Goal: Information Seeking & Learning: Learn about a topic

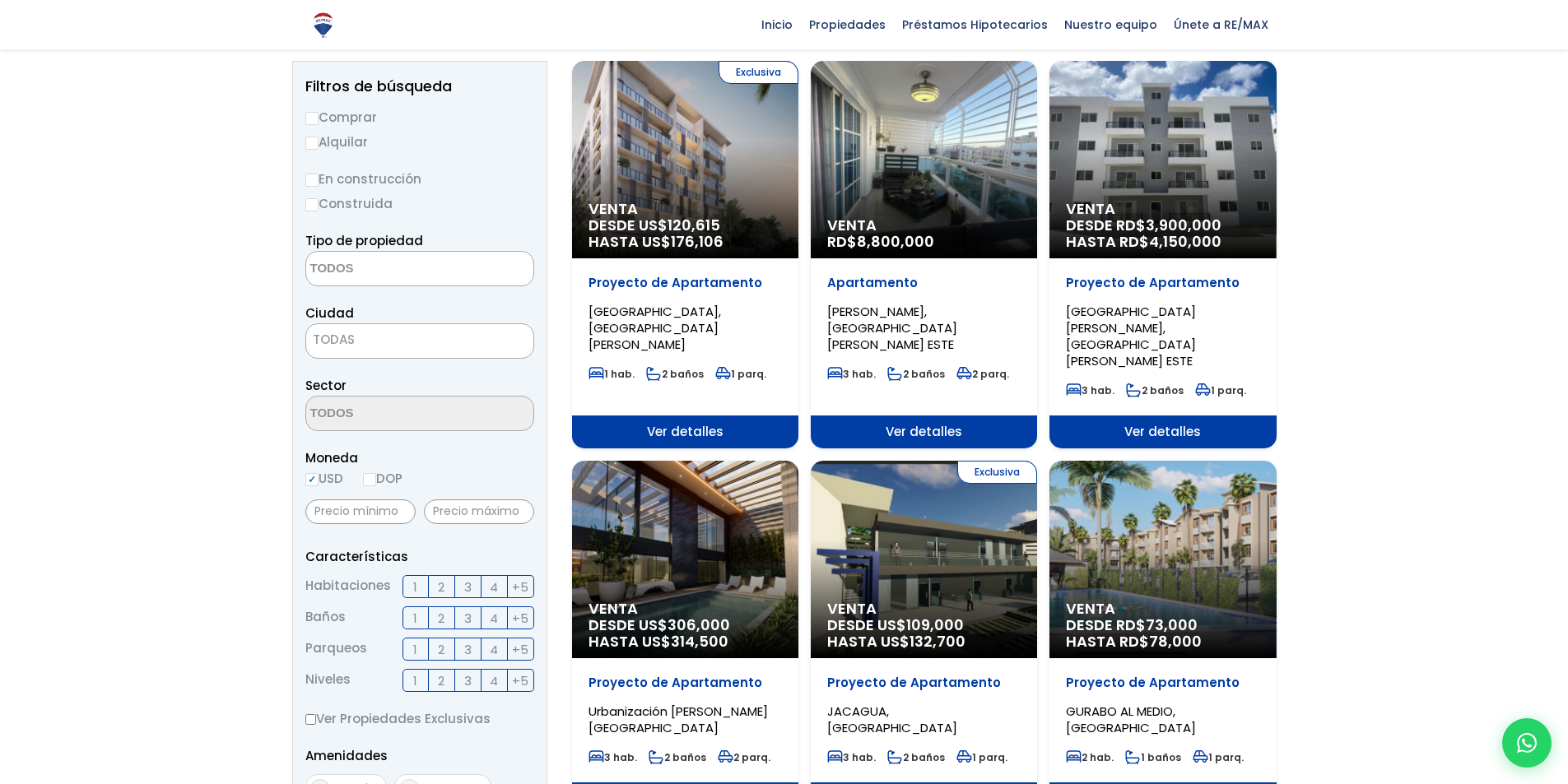
scroll to position [164, 0]
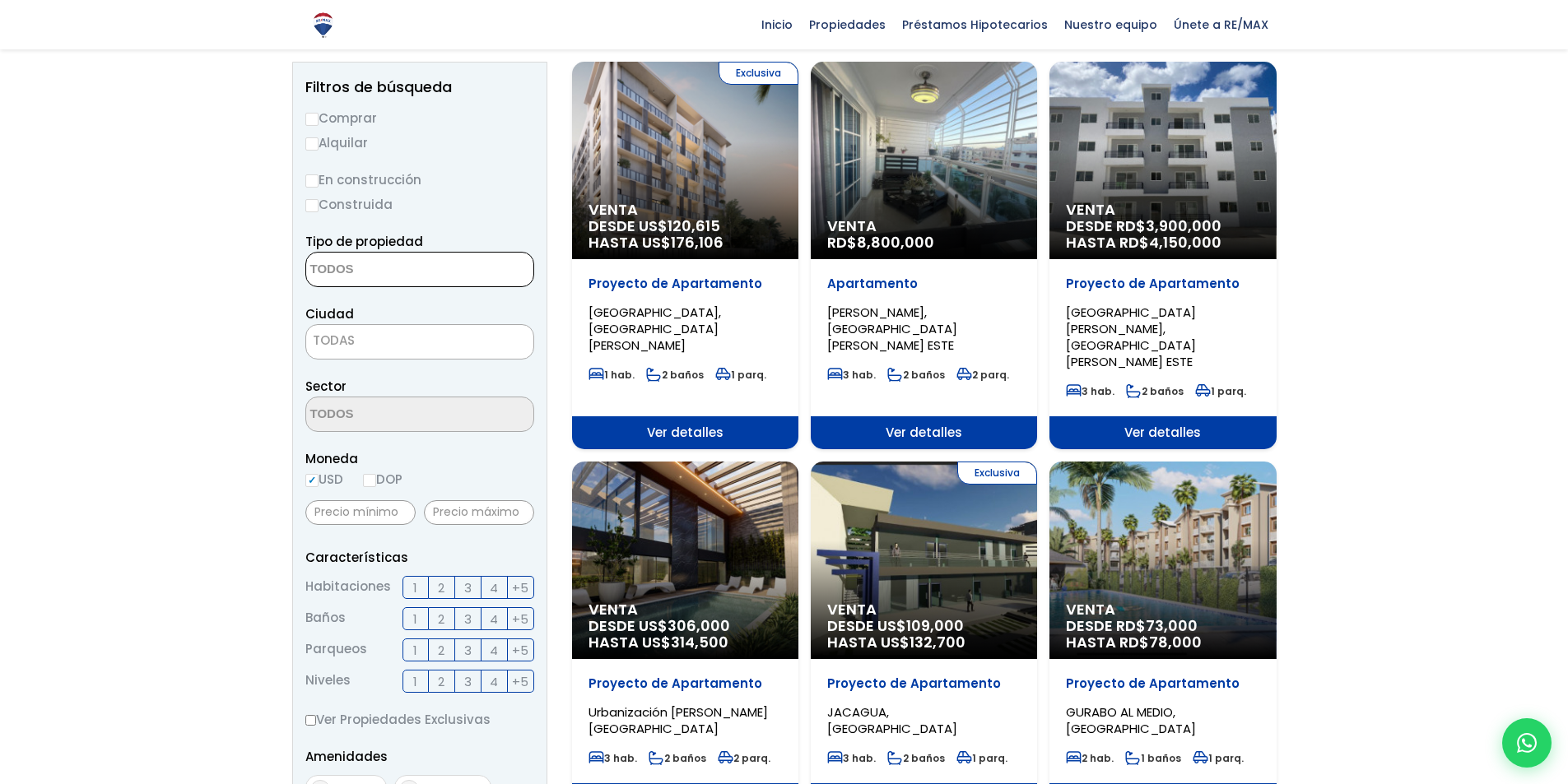
click at [434, 269] on textarea "Search" at bounding box center [386, 270] width 159 height 35
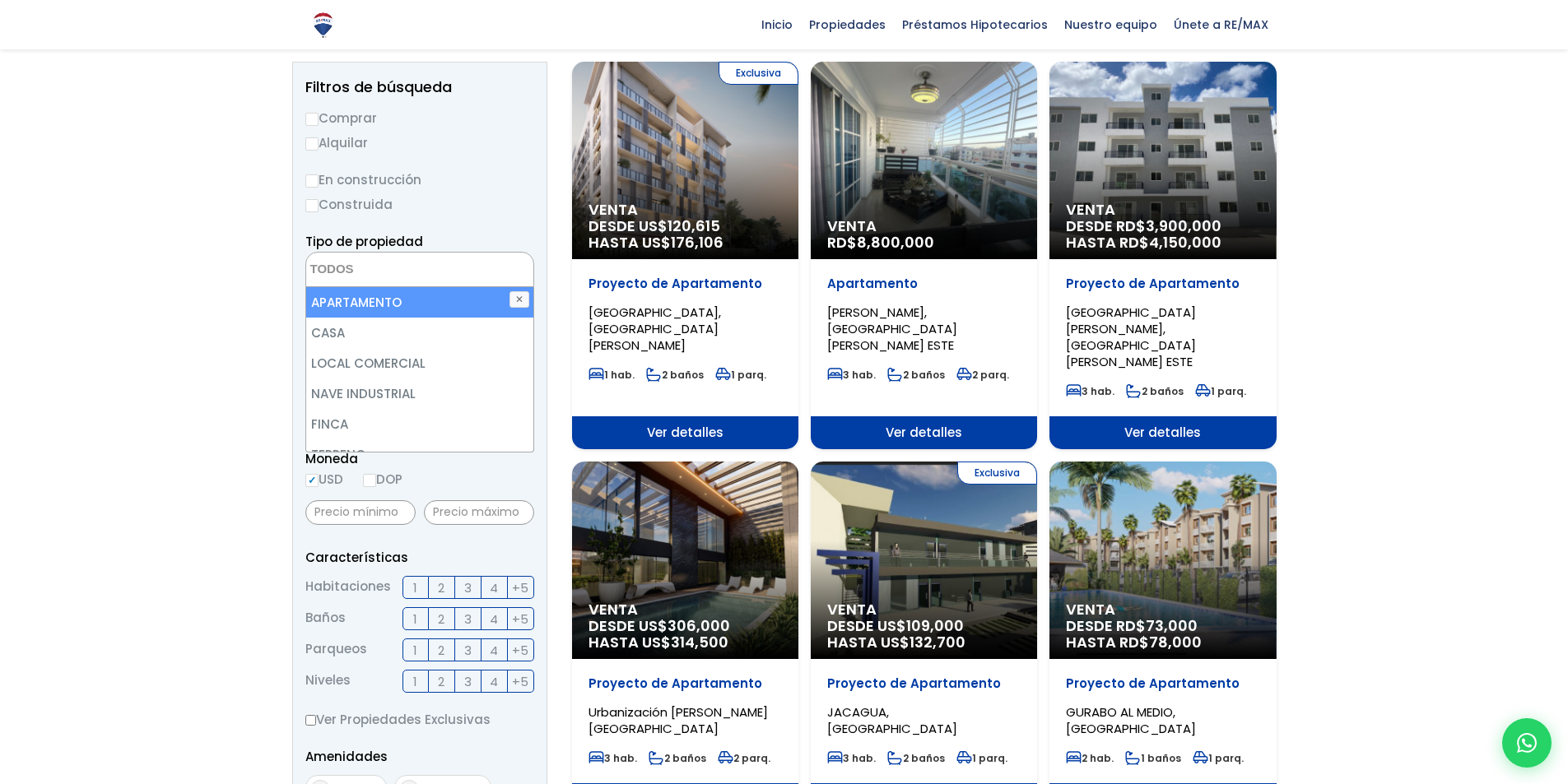
click at [411, 300] on li "APARTAMENTO" at bounding box center [420, 302] width 227 height 30
select select "apartment"
click at [382, 309] on li "APARTAMENTO" at bounding box center [420, 302] width 227 height 30
click at [340, 304] on li "APARTAMENTO" at bounding box center [420, 302] width 227 height 30
select select "apartment"
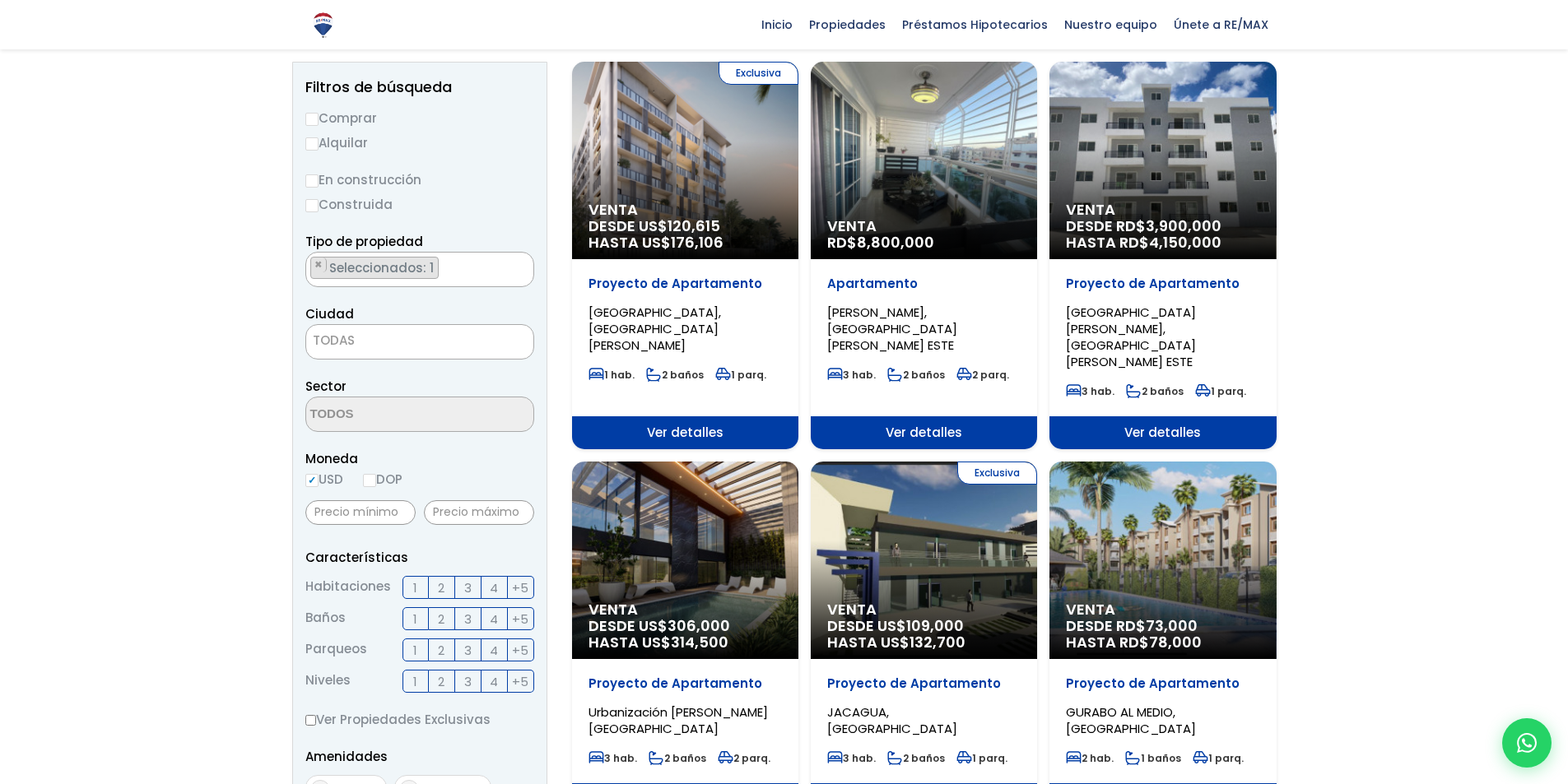
click at [346, 336] on span "TODAS" at bounding box center [334, 339] width 42 height 18
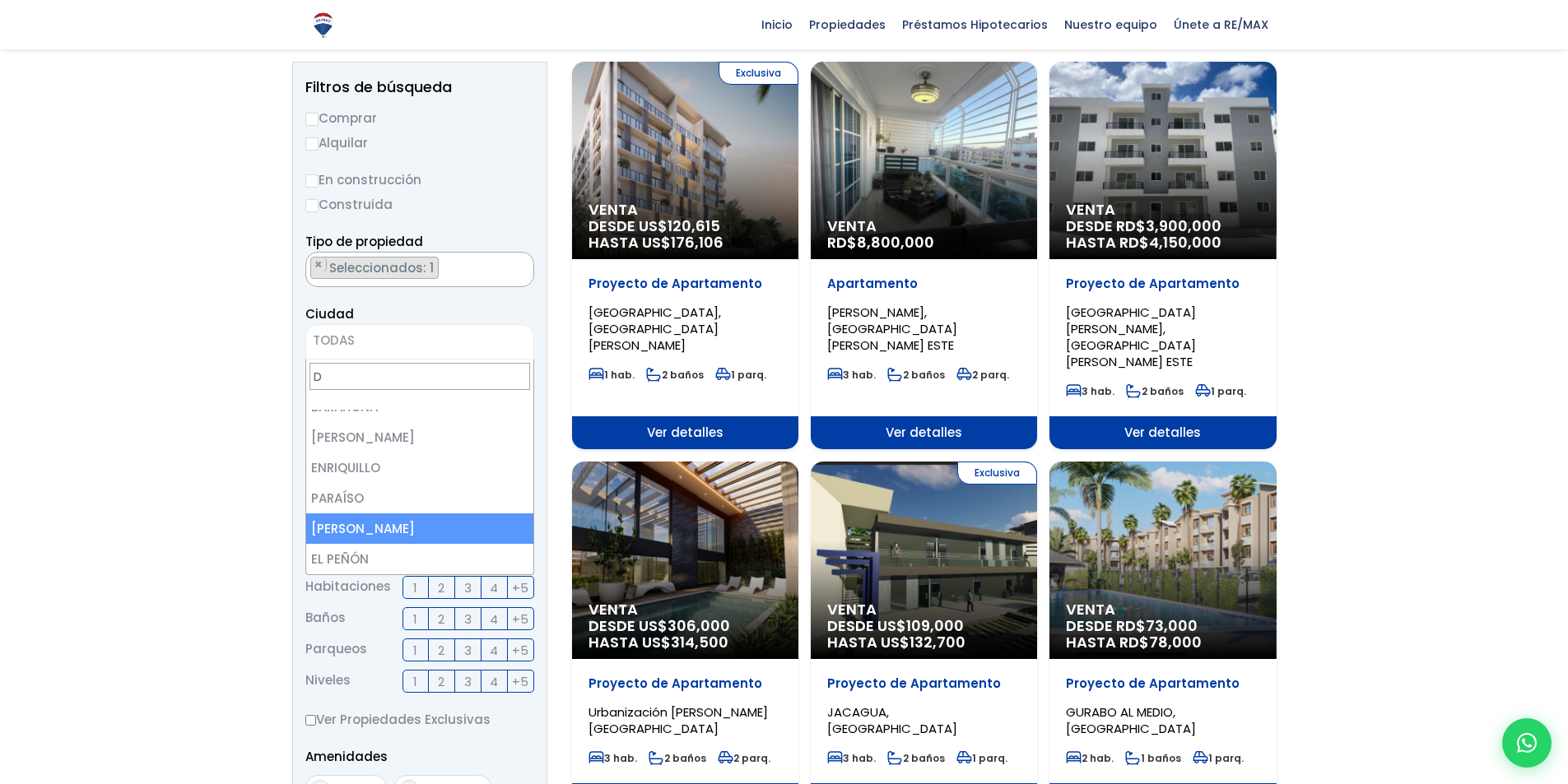
scroll to position [0, 0]
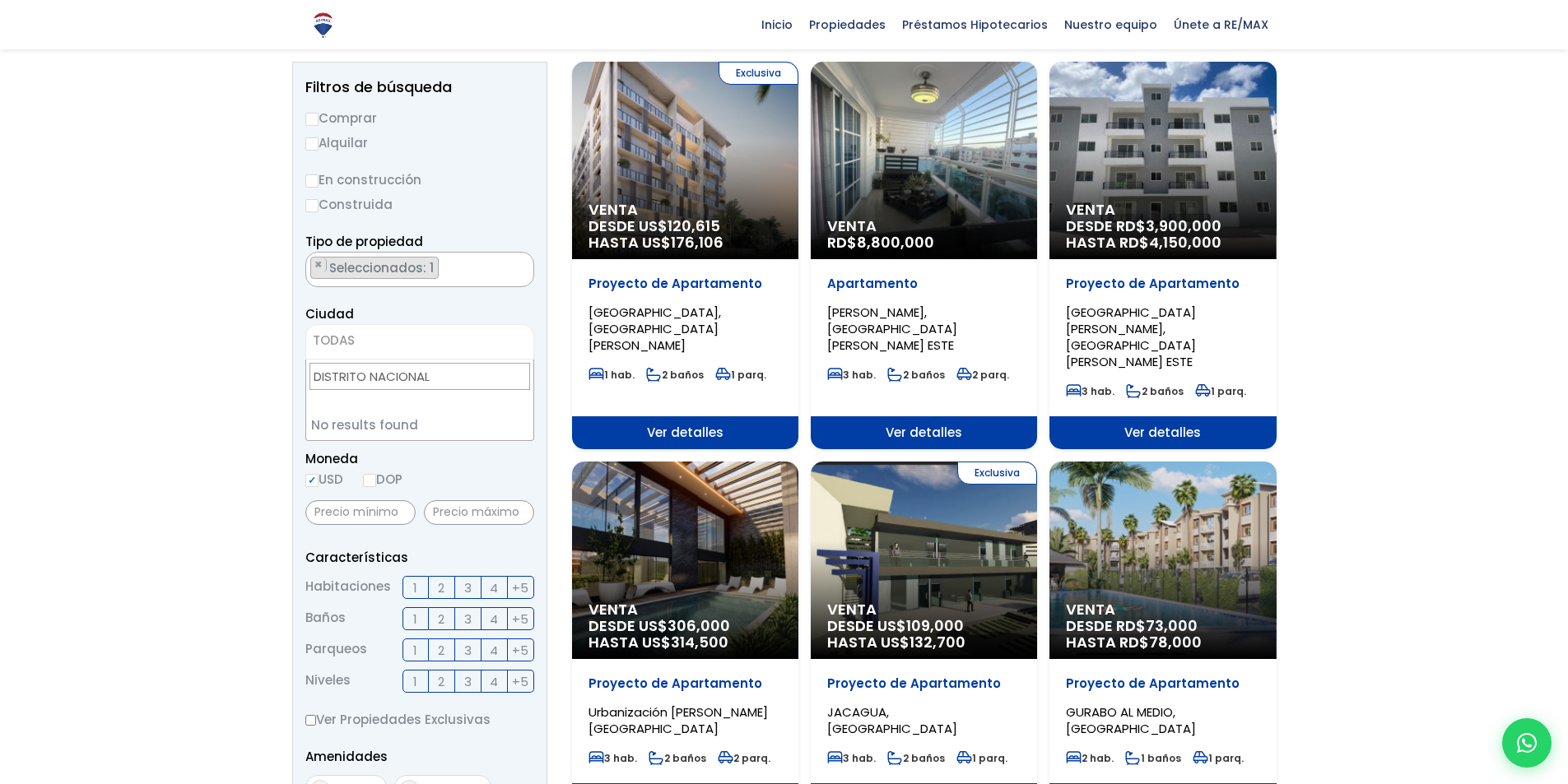
type input "DISTRITO NACIONAL"
click at [492, 468] on span "Moneda" at bounding box center [420, 458] width 229 height 21
click at [409, 335] on span "TODAS" at bounding box center [420, 340] width 227 height 23
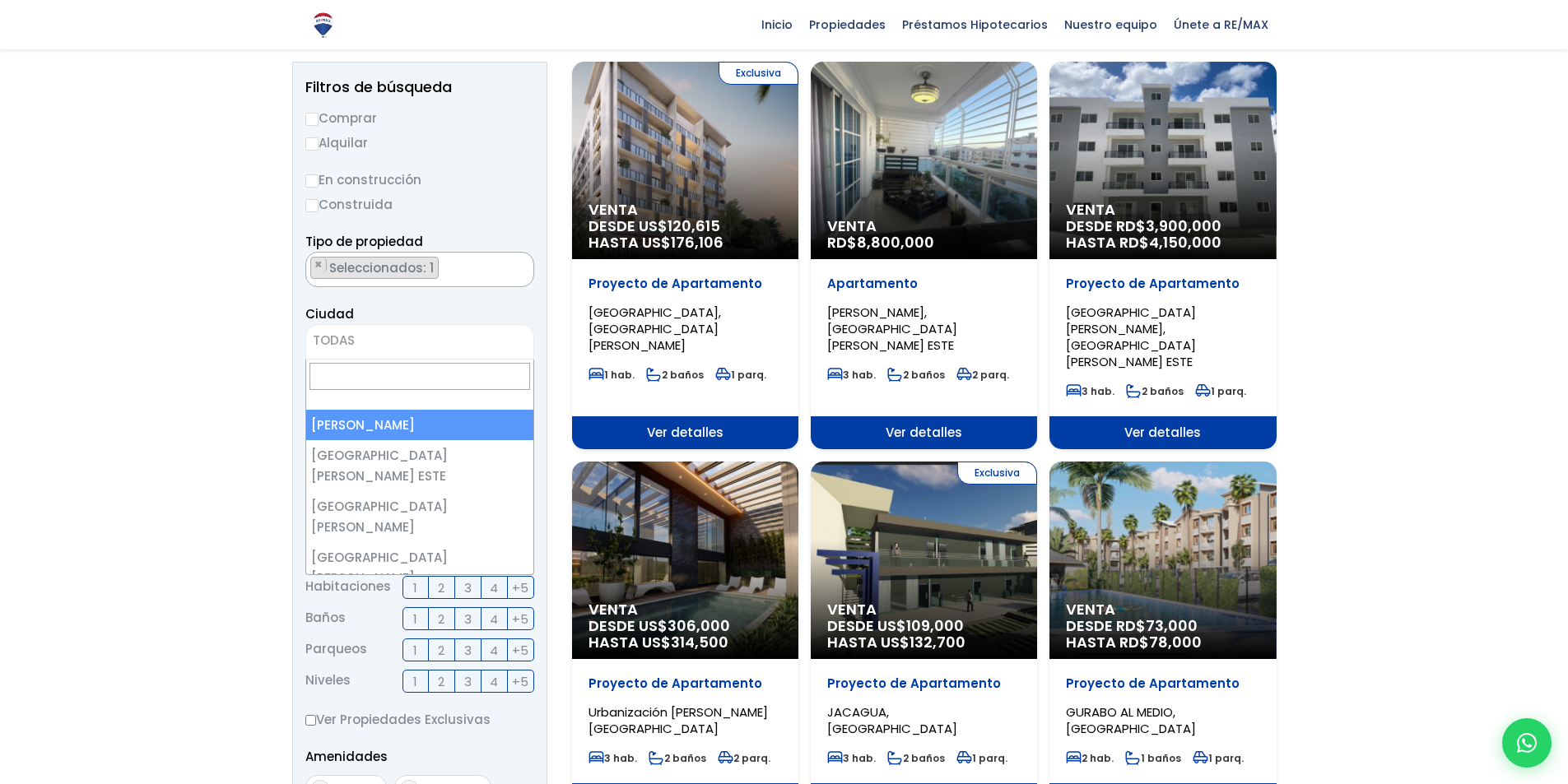
select select "1"
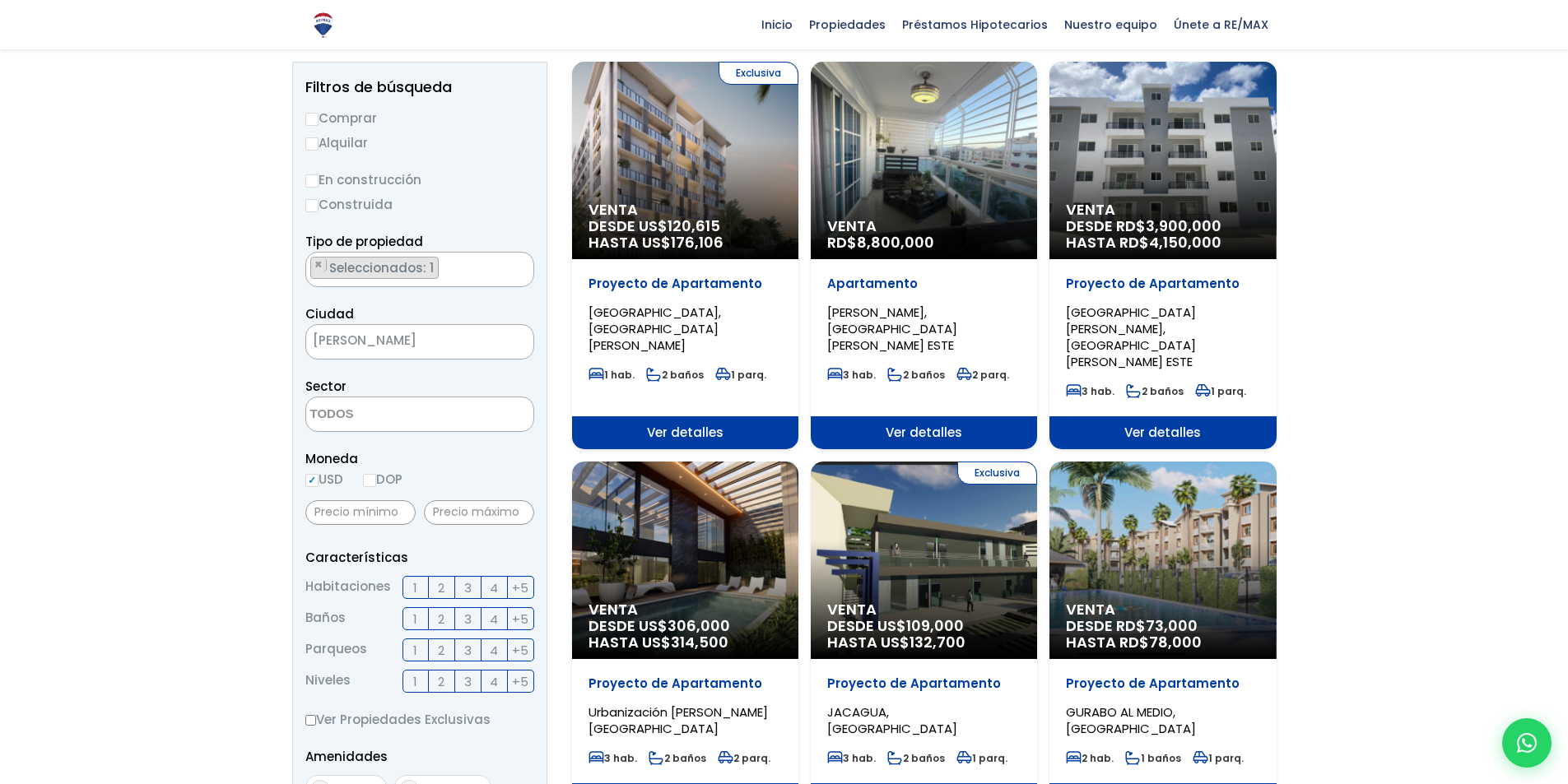
click at [383, 425] on textarea "Search" at bounding box center [386, 415] width 159 height 35
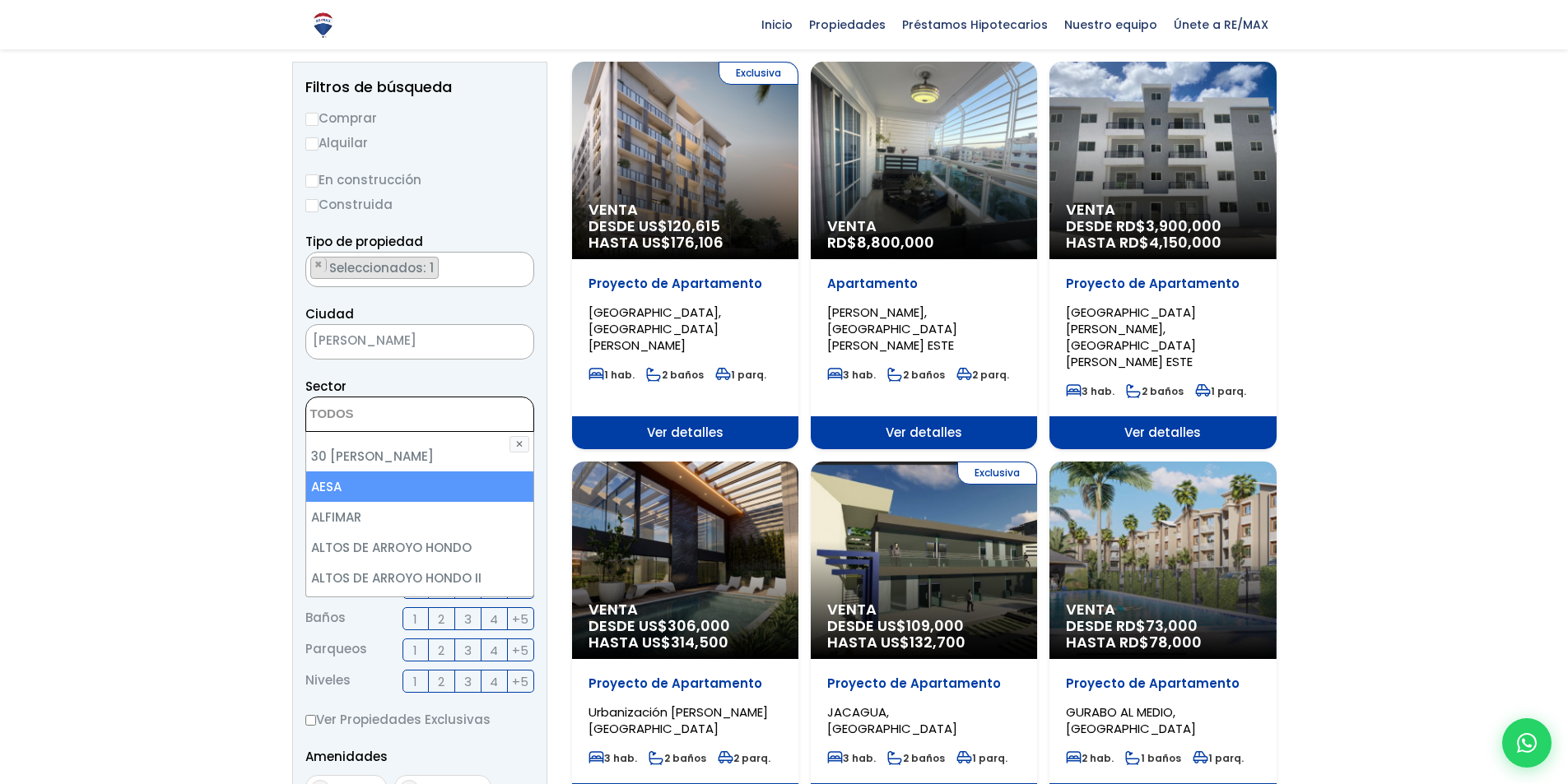
scroll to position [164, 0]
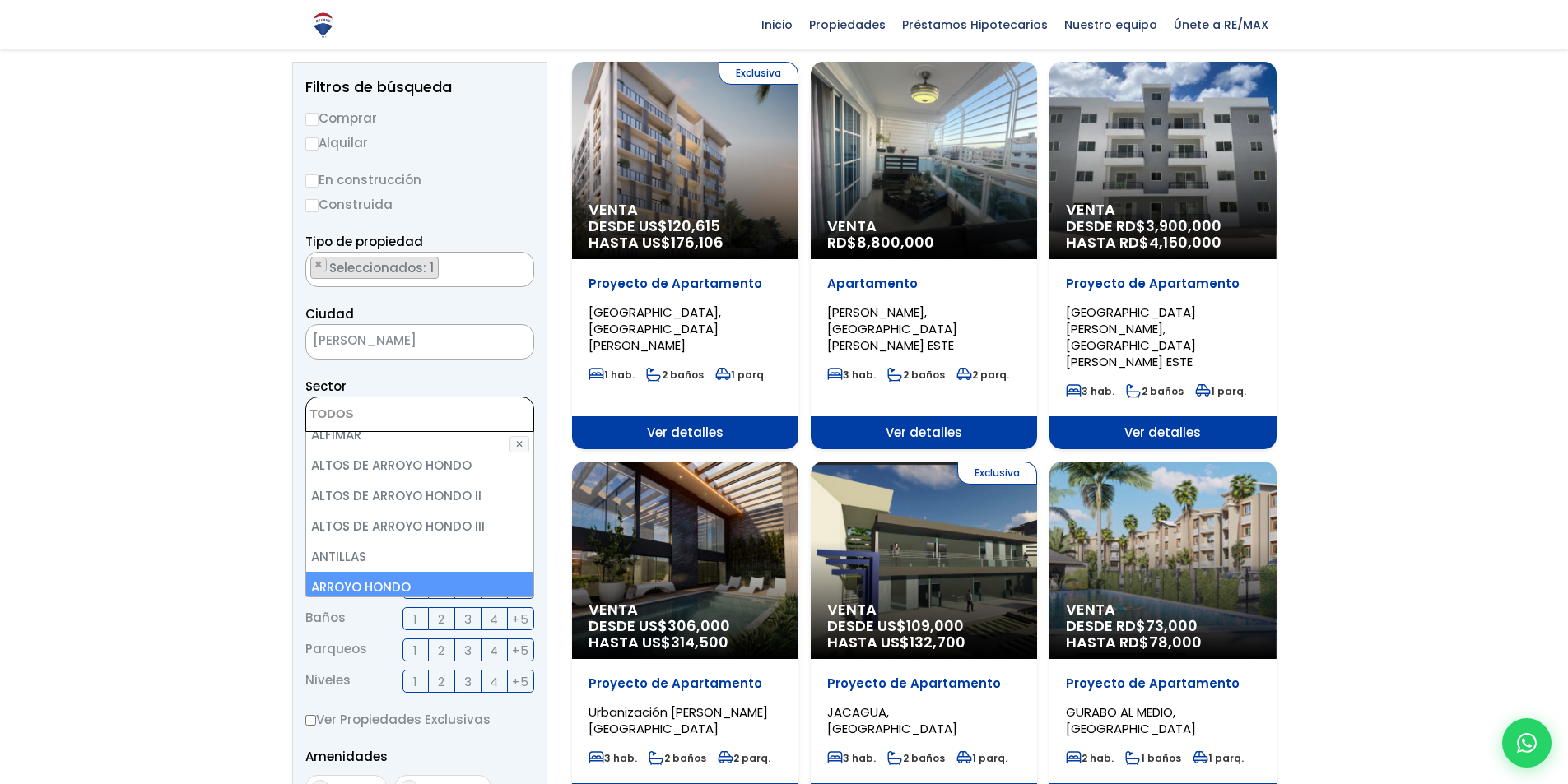
click at [397, 581] on li "ARROYO HONDO" at bounding box center [420, 586] width 227 height 30
select select "98"
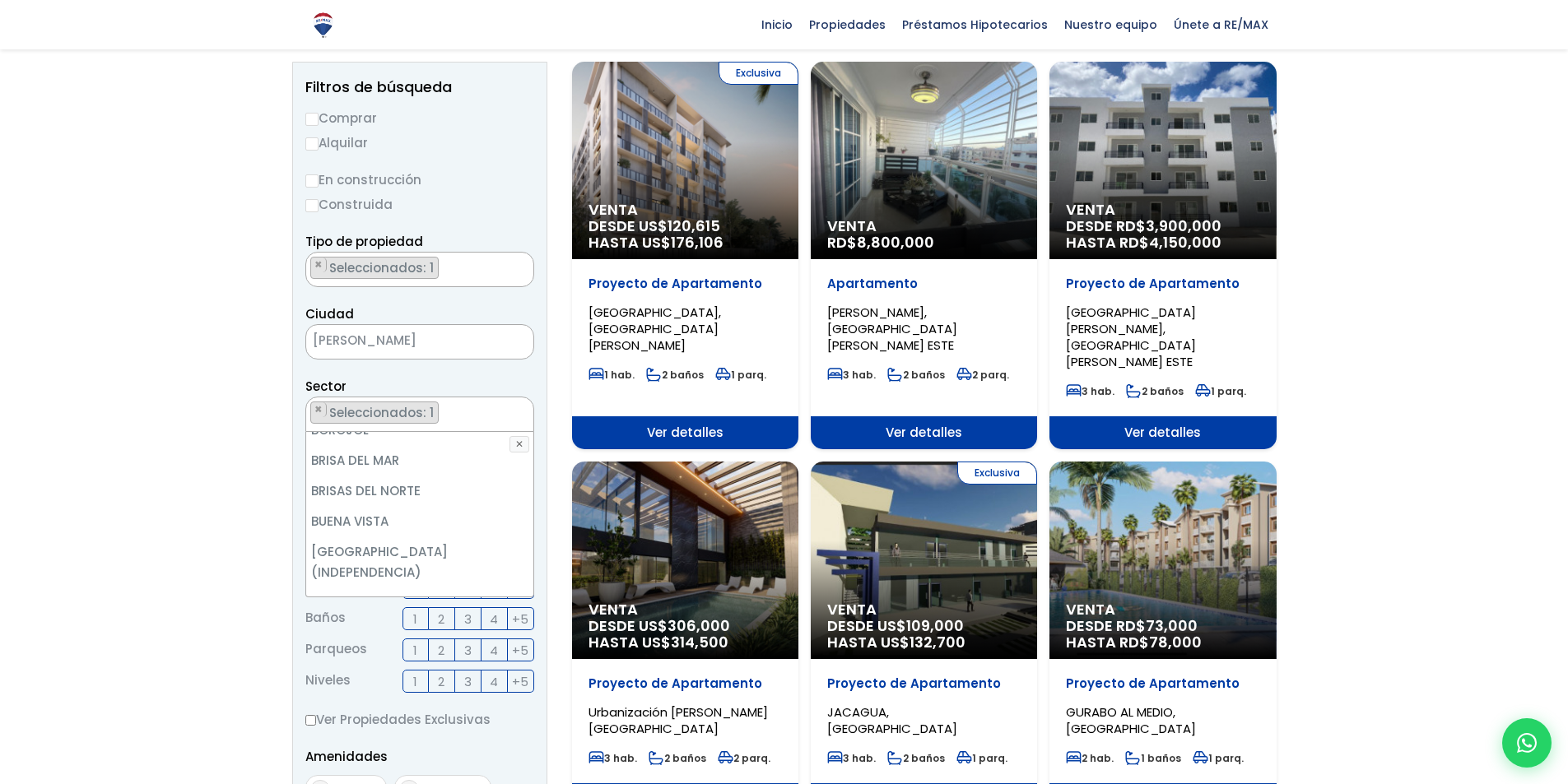
scroll to position [658, 0]
click at [527, 367] on form "Comprar Alquilar En construcción Construida Tipo de propiedad APARTAMENTO CASA …" at bounding box center [420, 636] width 229 height 1056
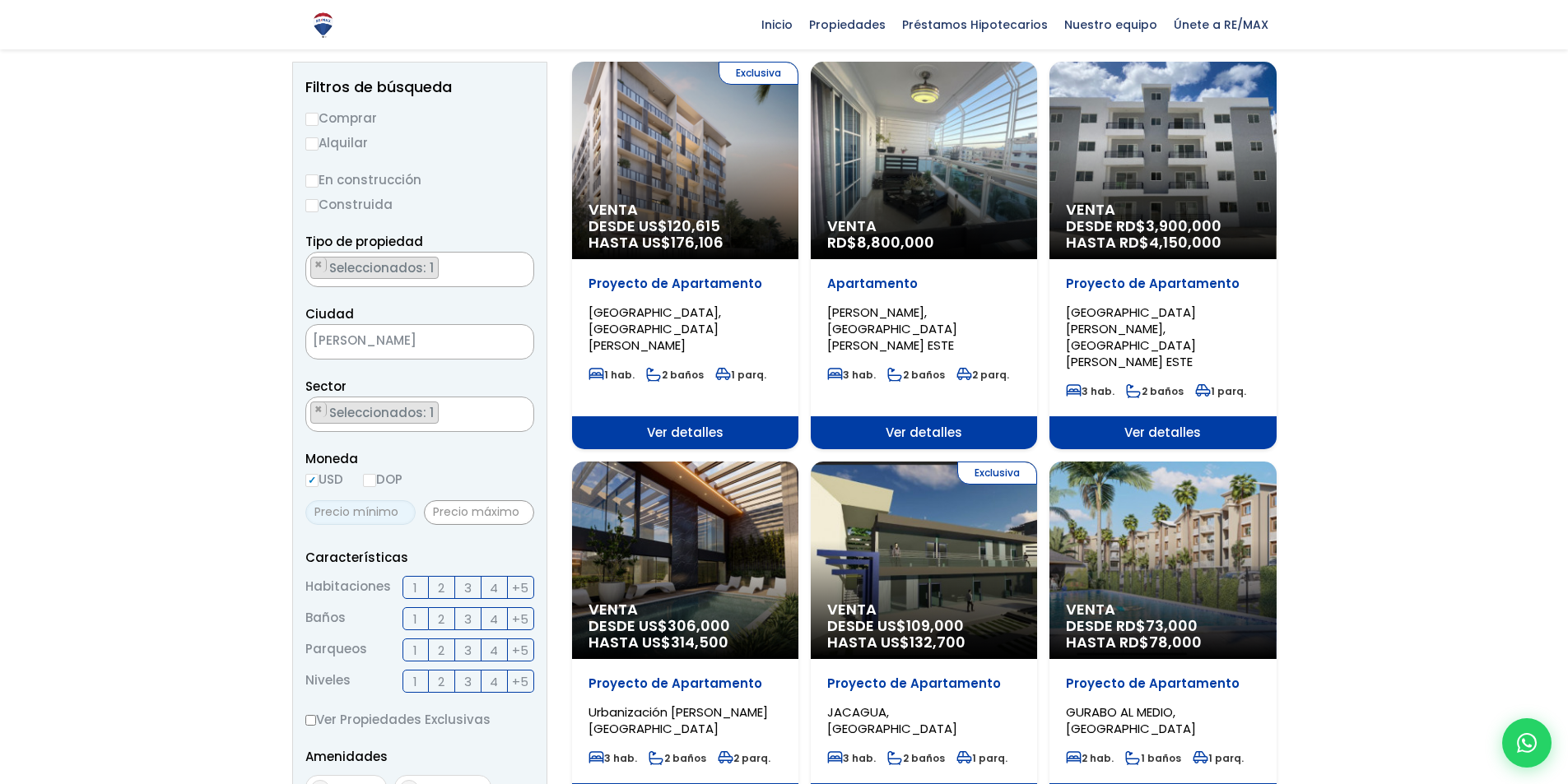
click at [385, 522] on input "text" at bounding box center [360, 513] width 110 height 25
click at [468, 507] on input "text" at bounding box center [479, 513] width 110 height 25
type input "100,000"
click at [323, 513] on input "text" at bounding box center [360, 513] width 110 height 25
type input "0"
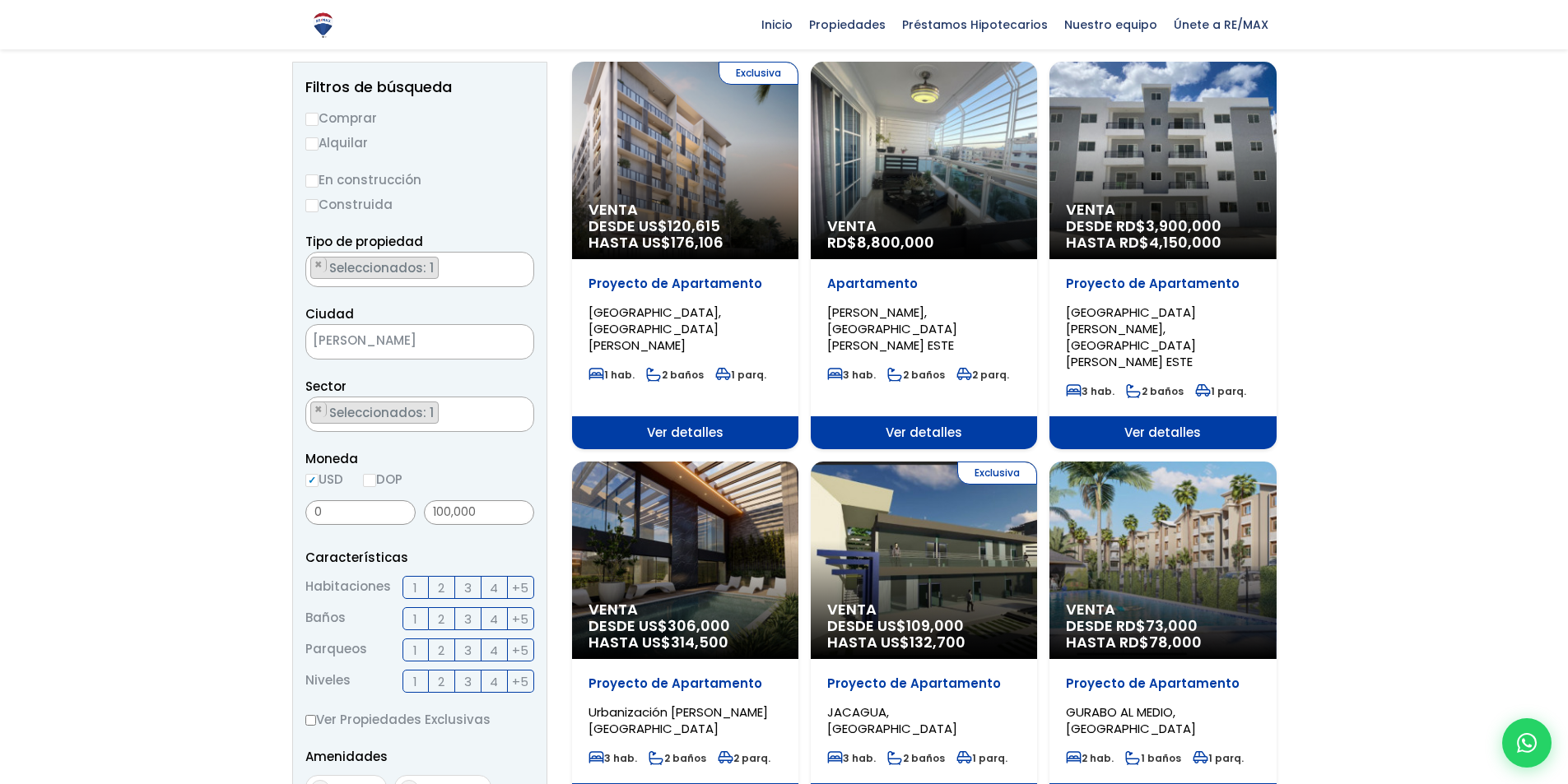
click at [436, 556] on p "Características" at bounding box center [420, 557] width 229 height 21
click at [444, 591] on span "2" at bounding box center [441, 587] width 7 height 21
click at [0, 0] on input "2" at bounding box center [0, 0] width 0 height 0
click at [464, 589] on span "3" at bounding box center [467, 587] width 8 height 21
click at [0, 0] on input "3" at bounding box center [0, 0] width 0 height 0
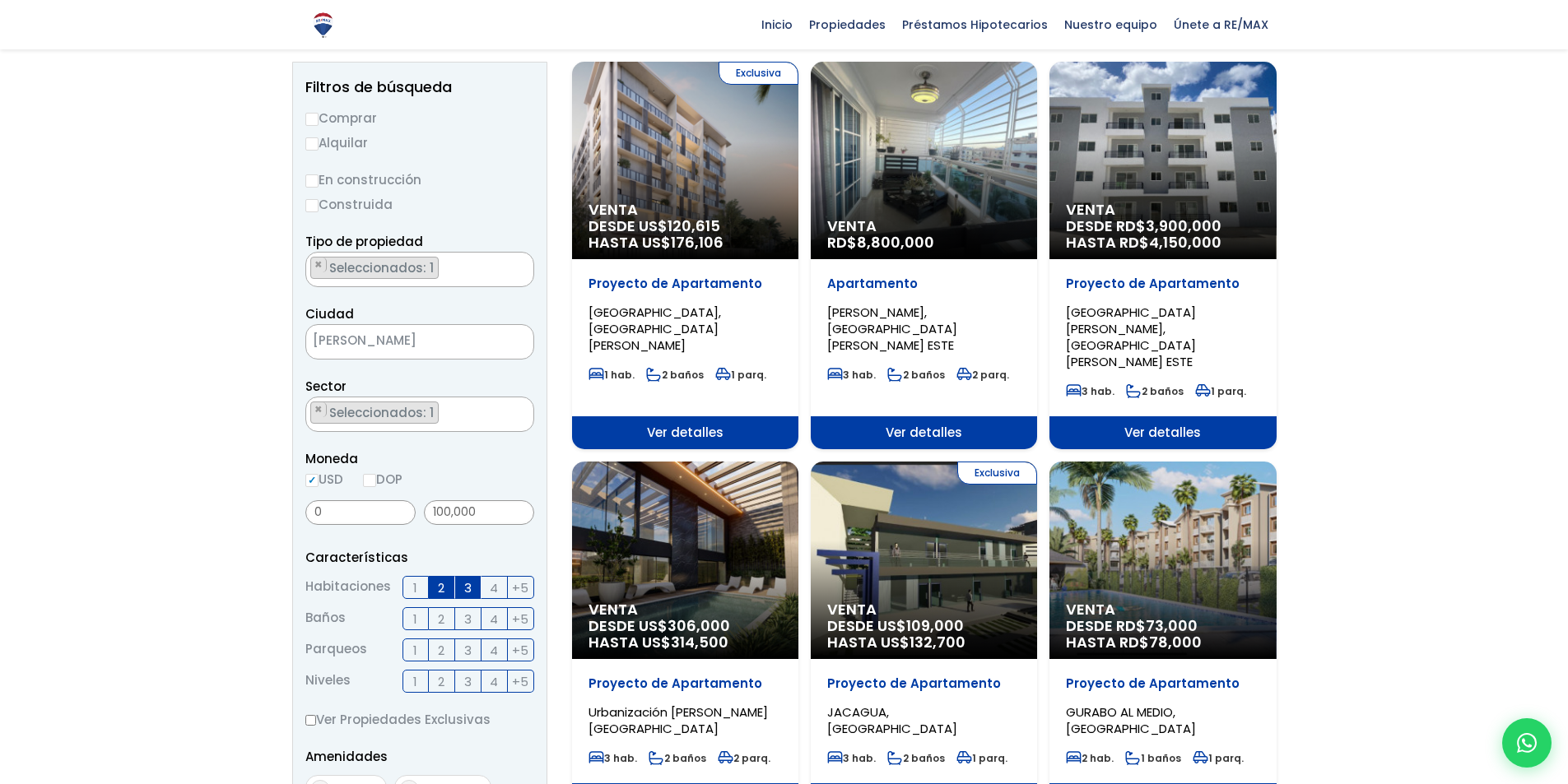
click at [420, 619] on label "1" at bounding box center [416, 619] width 27 height 23
click at [0, 0] on input "1" at bounding box center [0, 0] width 0 height 0
click at [445, 620] on span "2" at bounding box center [441, 619] width 7 height 21
click at [0, 0] on input "2" at bounding box center [0, 0] width 0 height 0
click at [435, 651] on label "2" at bounding box center [442, 650] width 27 height 23
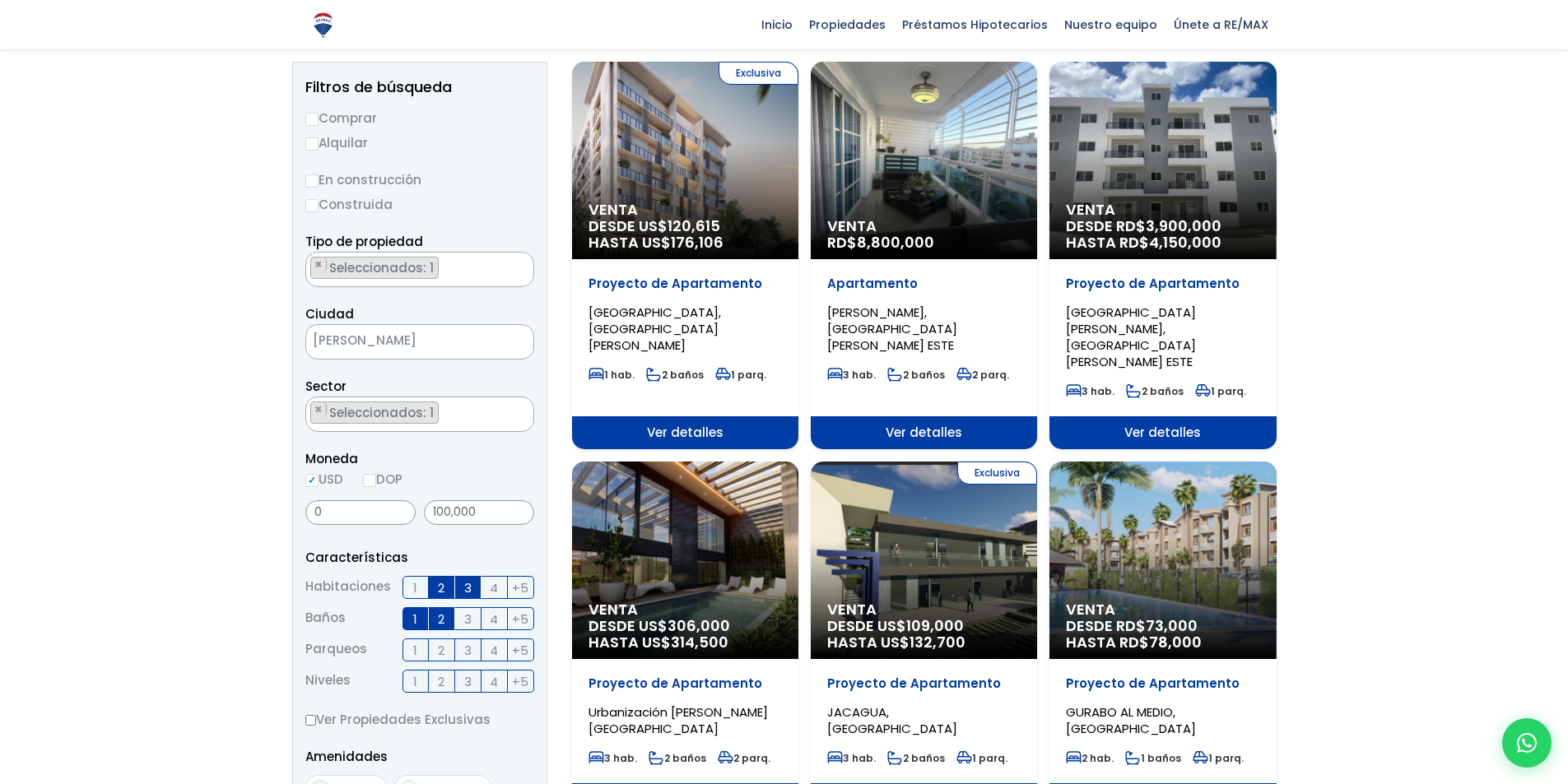
click at [0, 0] on input "2" at bounding box center [0, 0] width 0 height 0
click at [416, 651] on span "1" at bounding box center [415, 650] width 4 height 21
click at [0, 0] on input "1" at bounding box center [0, 0] width 0 height 0
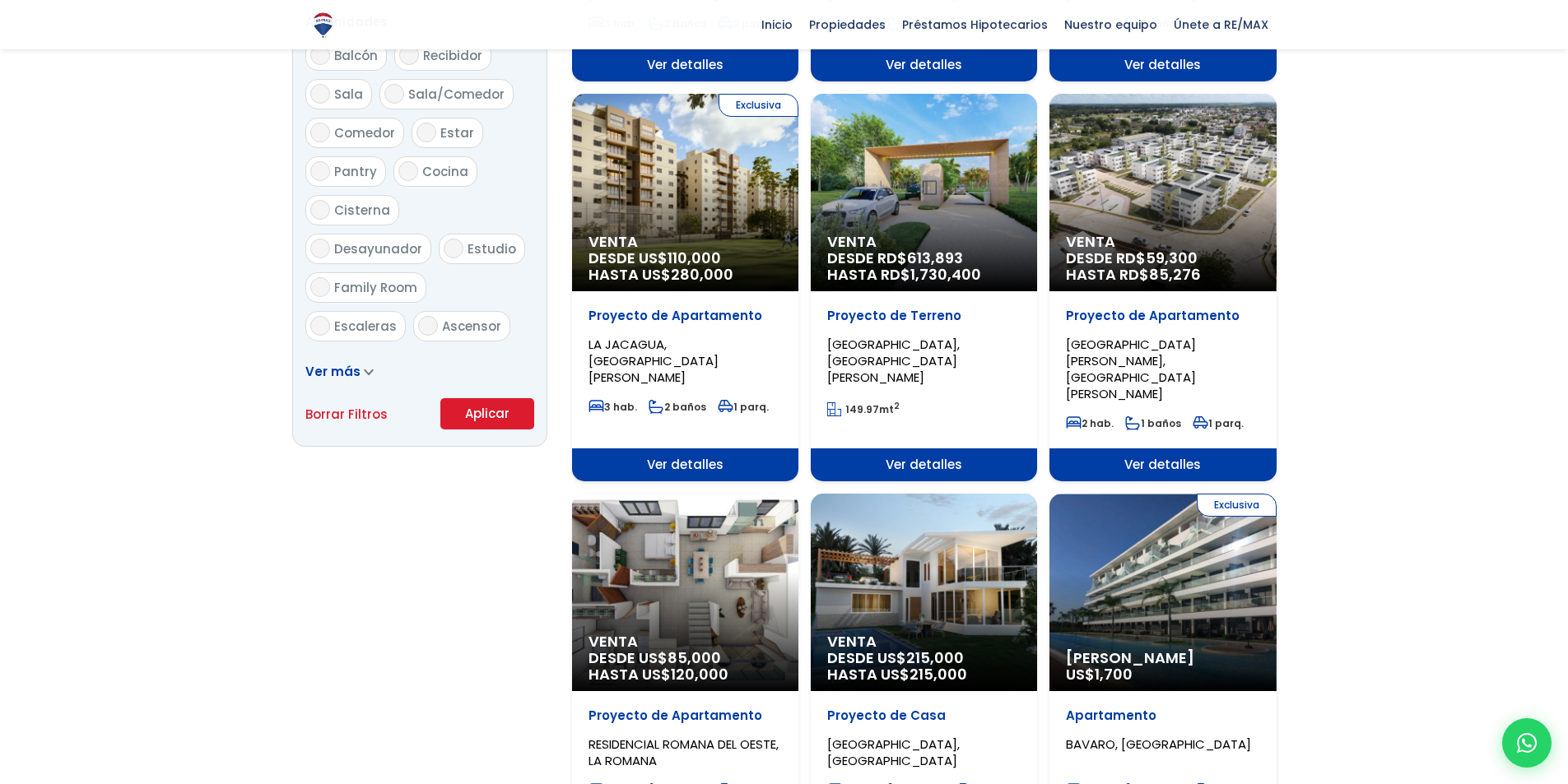
scroll to position [905, 0]
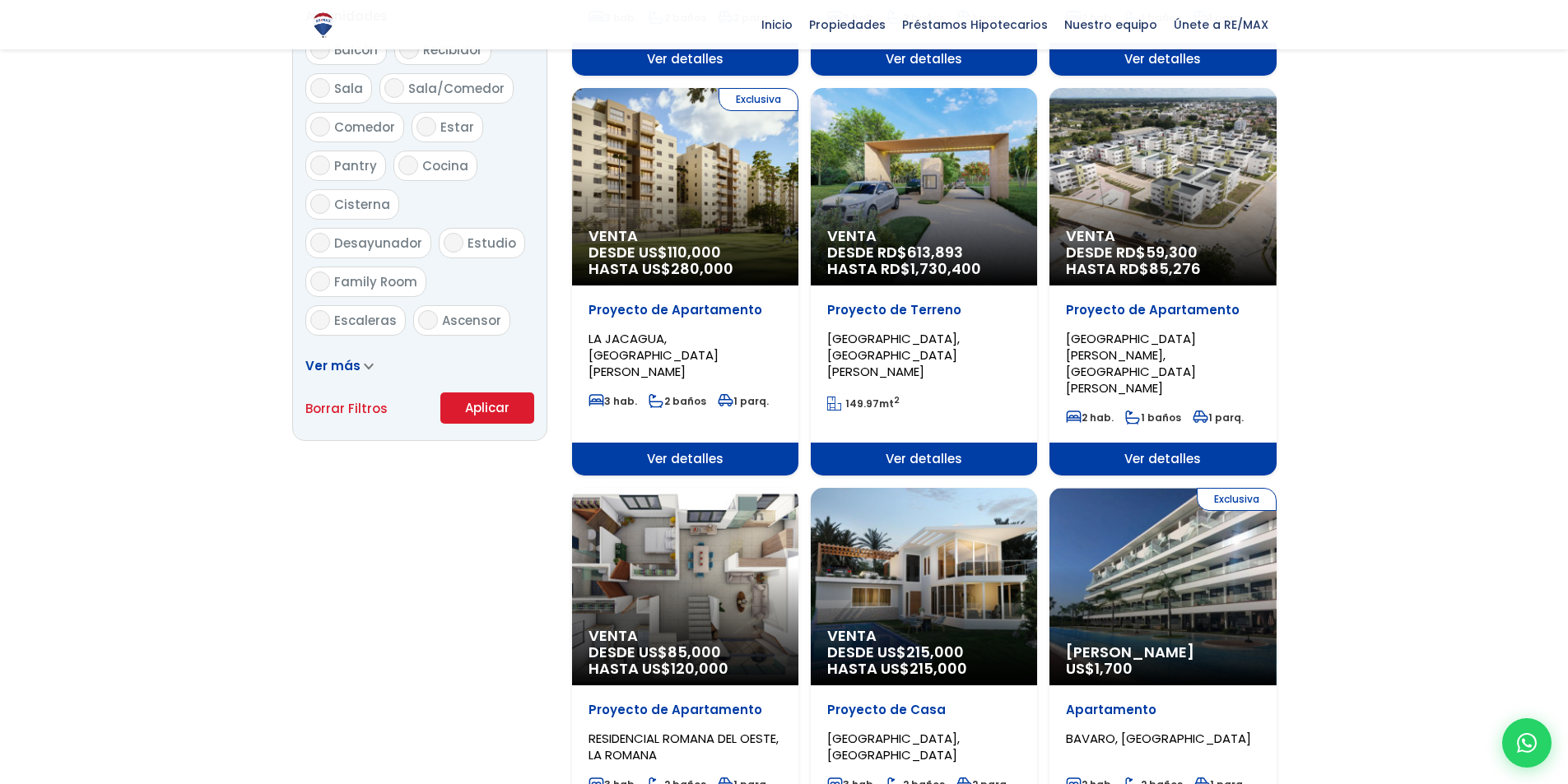
click at [507, 417] on button "Aplicar" at bounding box center [487, 407] width 93 height 31
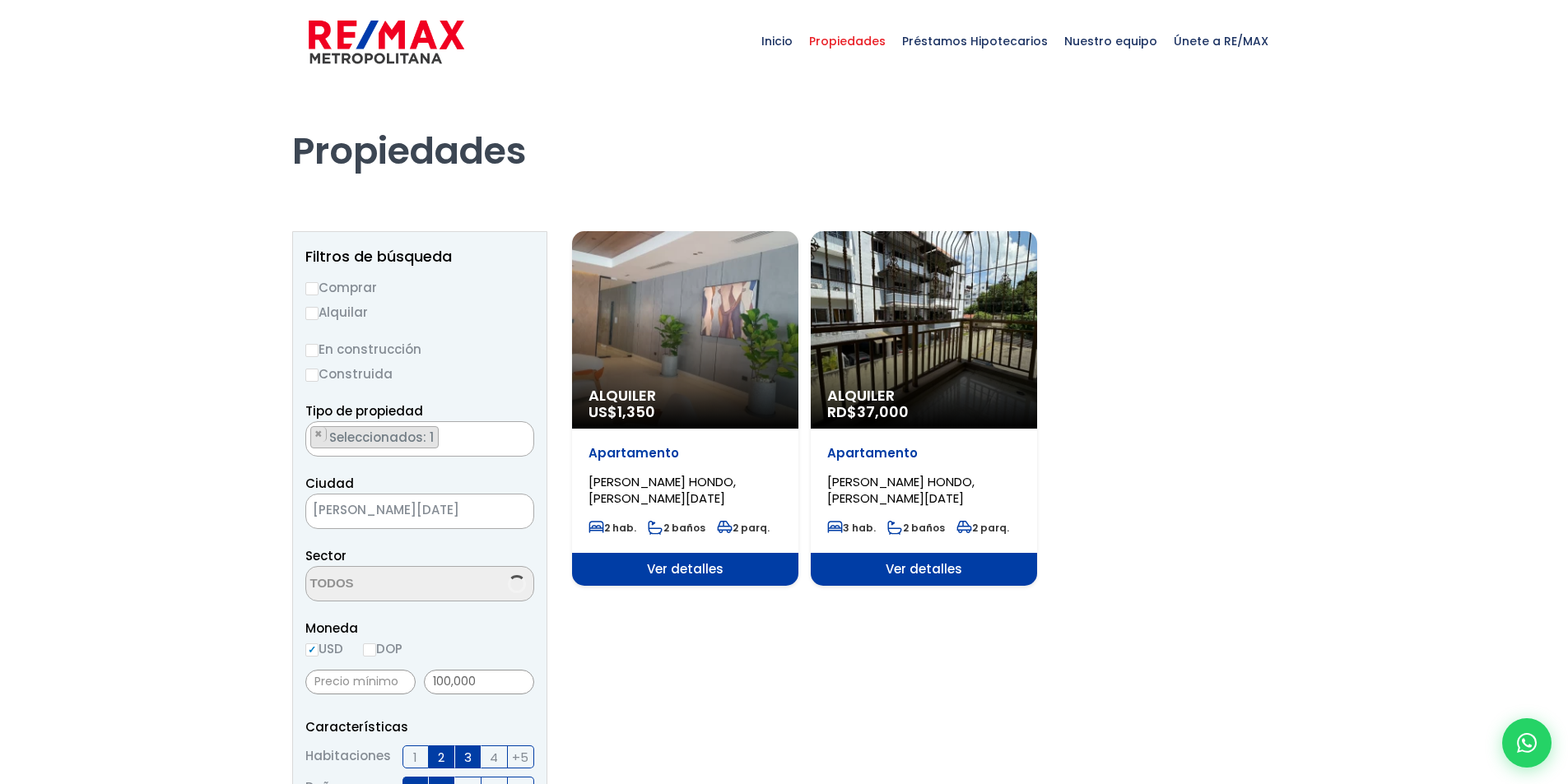
select select "98"
click at [315, 284] on input "Comprar" at bounding box center [312, 289] width 13 height 13
radio input "true"
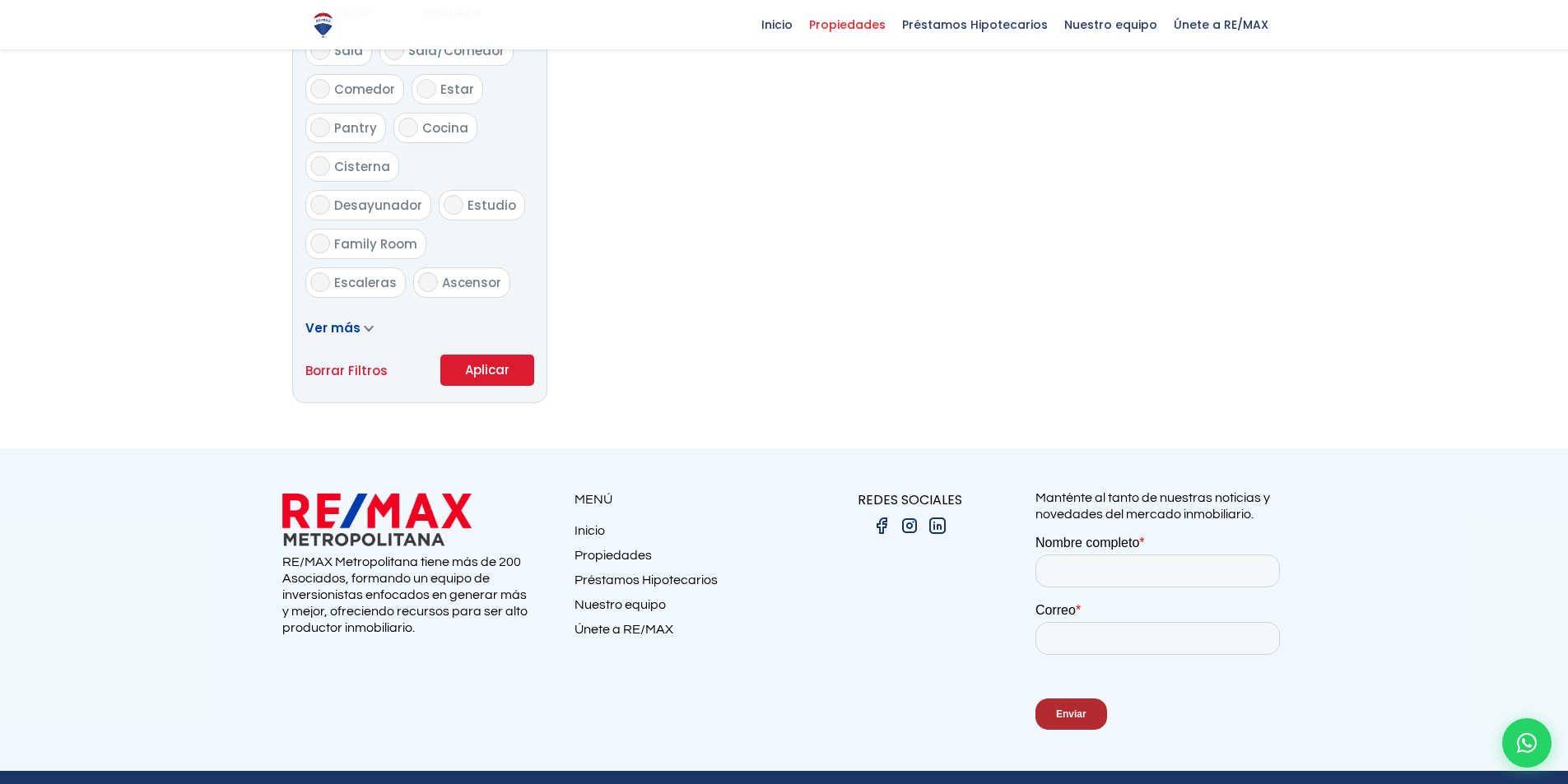
scroll to position [987, 0]
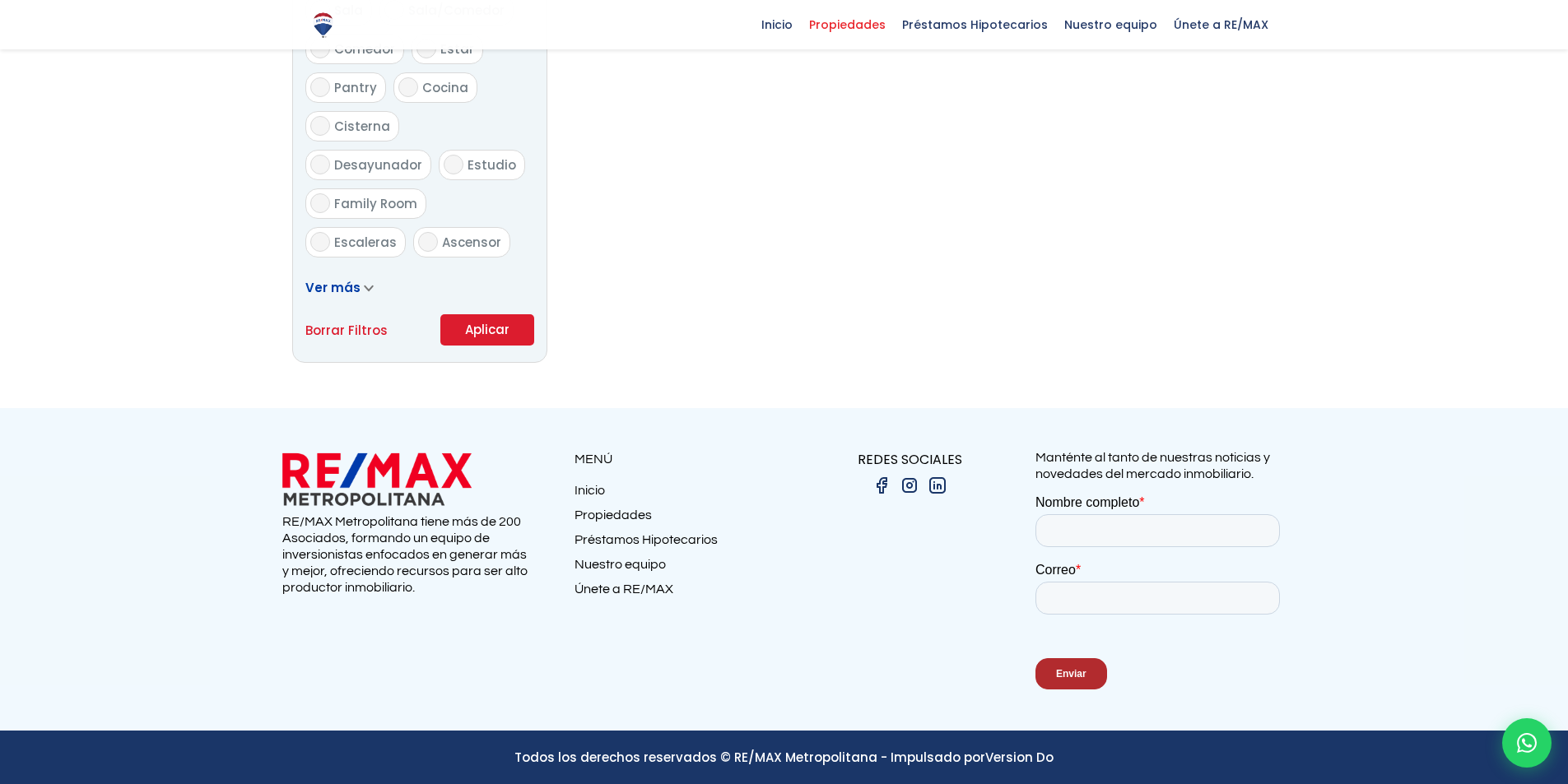
click at [506, 330] on button "Aplicar" at bounding box center [487, 329] width 93 height 31
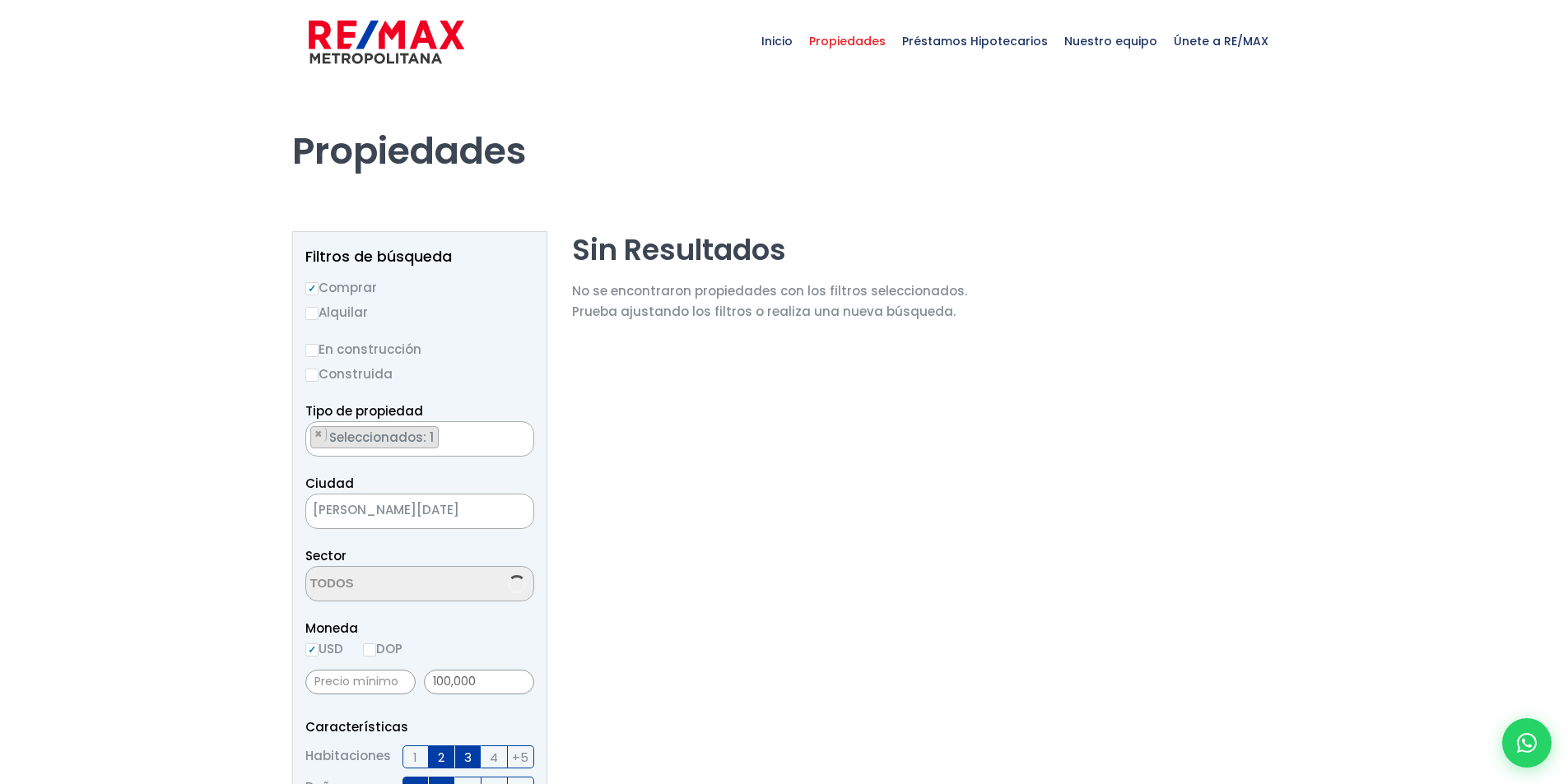
select select "98"
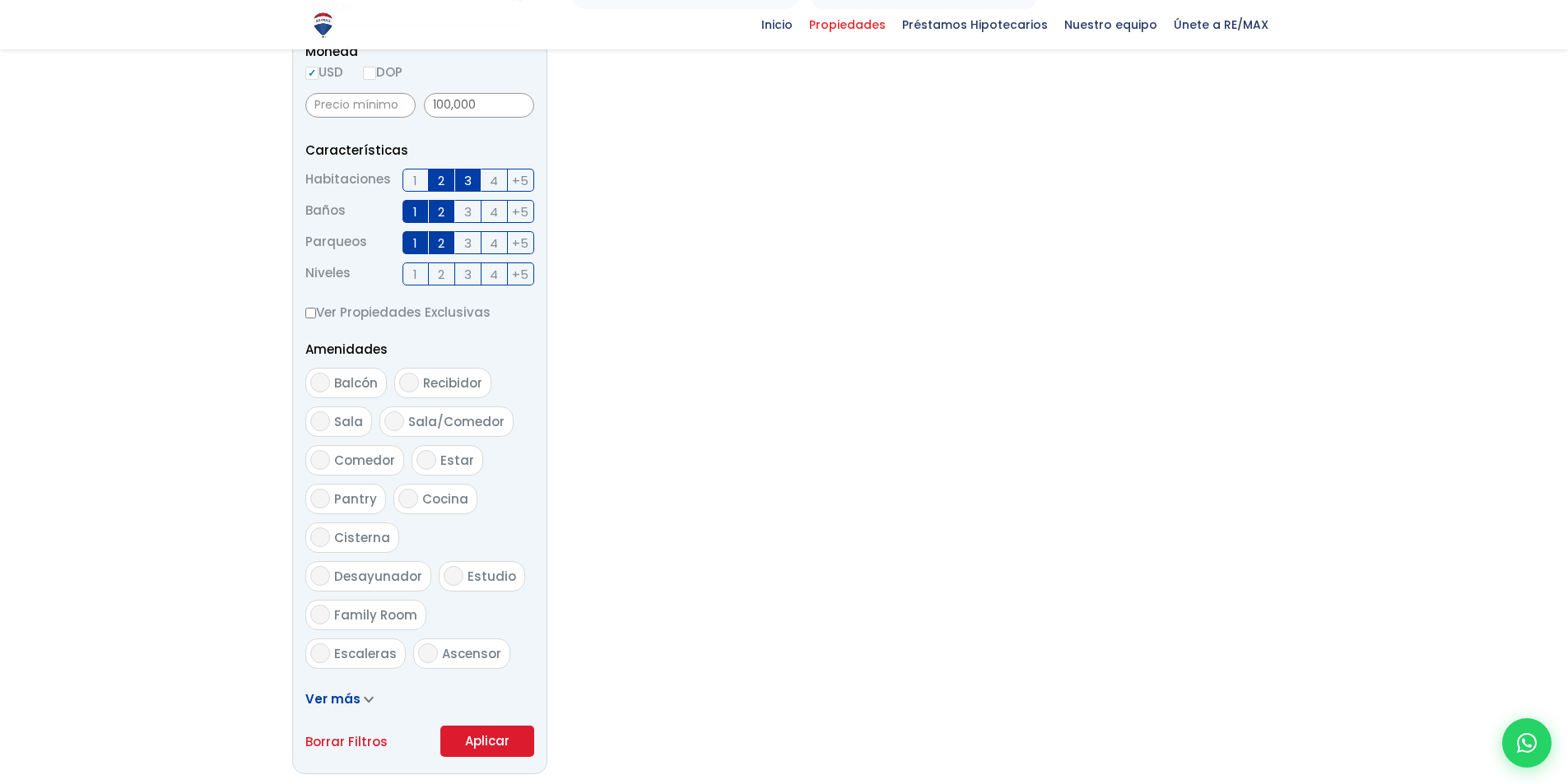
scroll to position [189, 0]
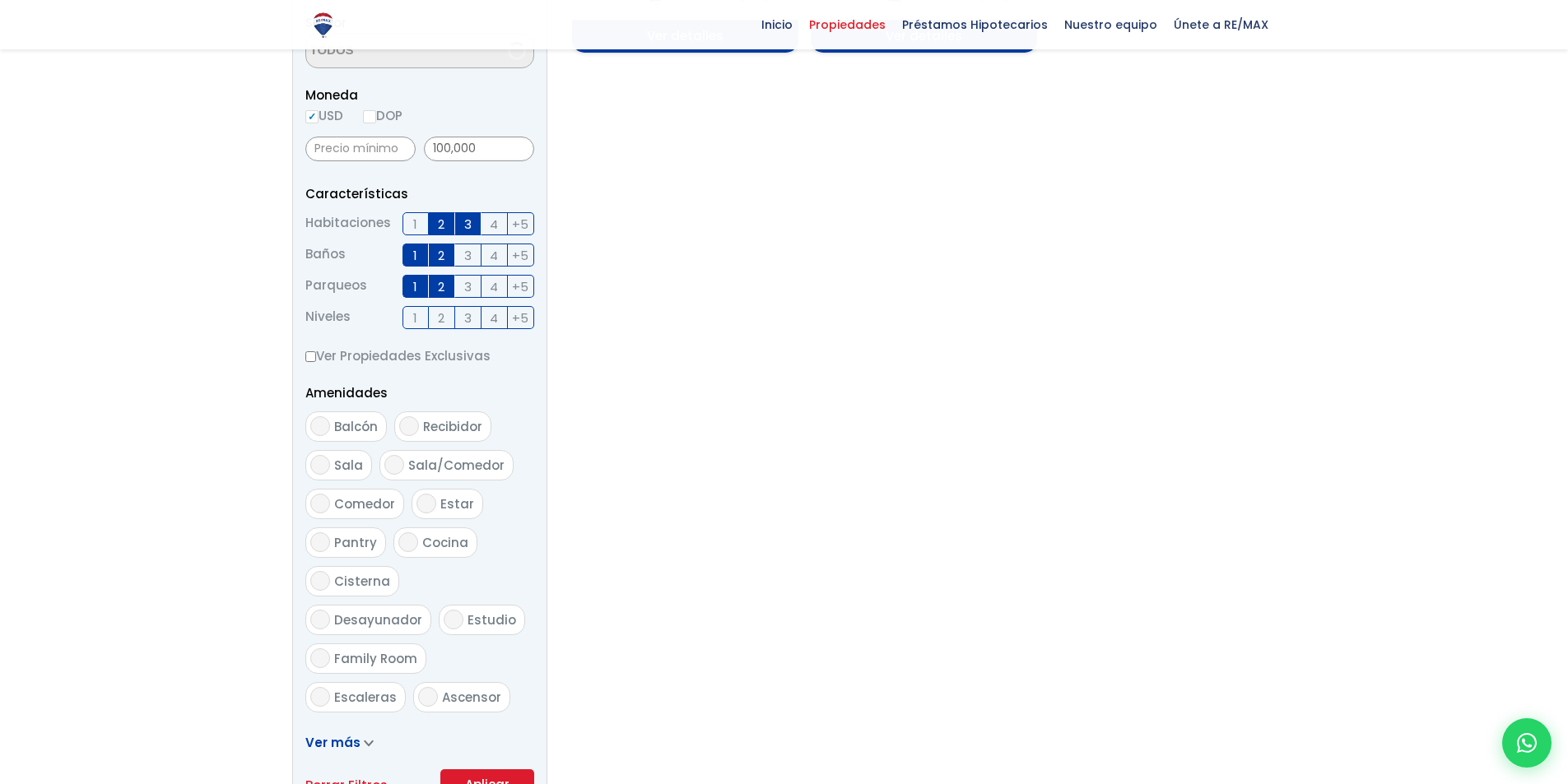
select select "98"
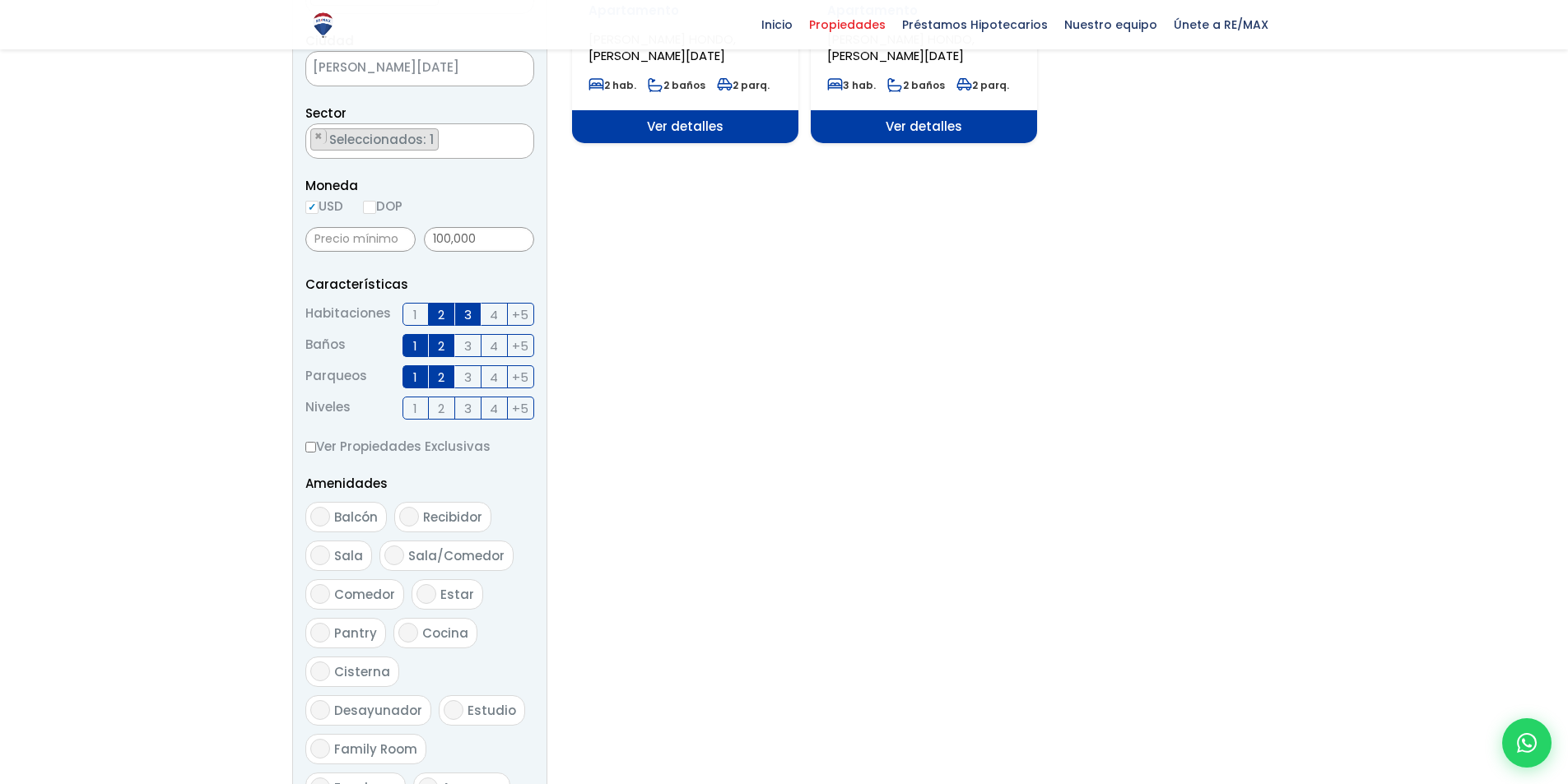
scroll to position [411, 0]
